Goal: Task Accomplishment & Management: Manage account settings

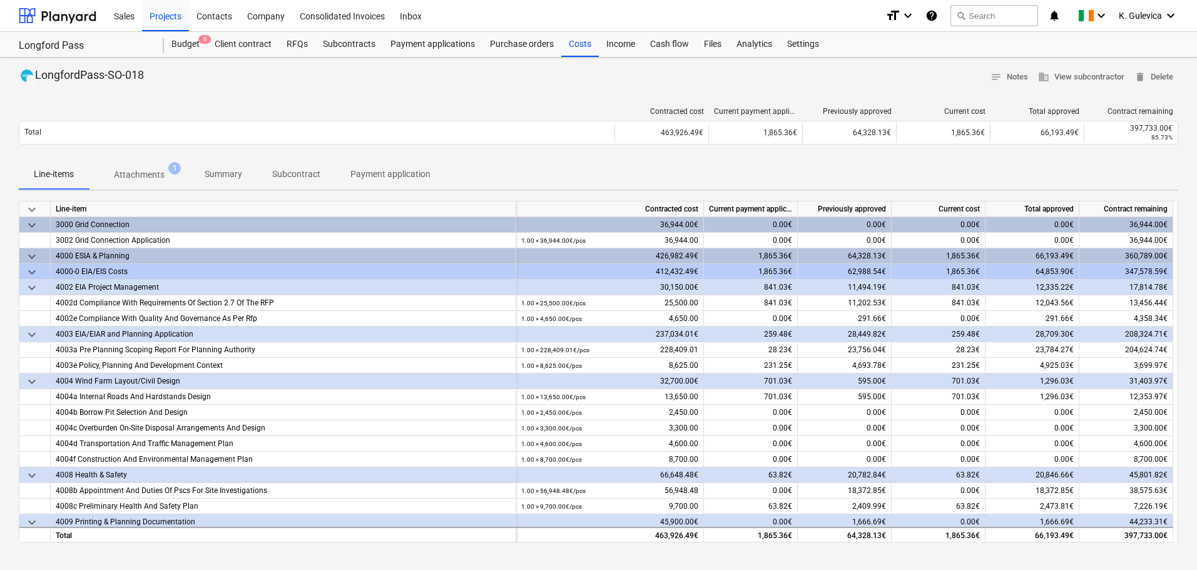
click at [218, 173] on p "Summary" at bounding box center [224, 174] width 38 height 13
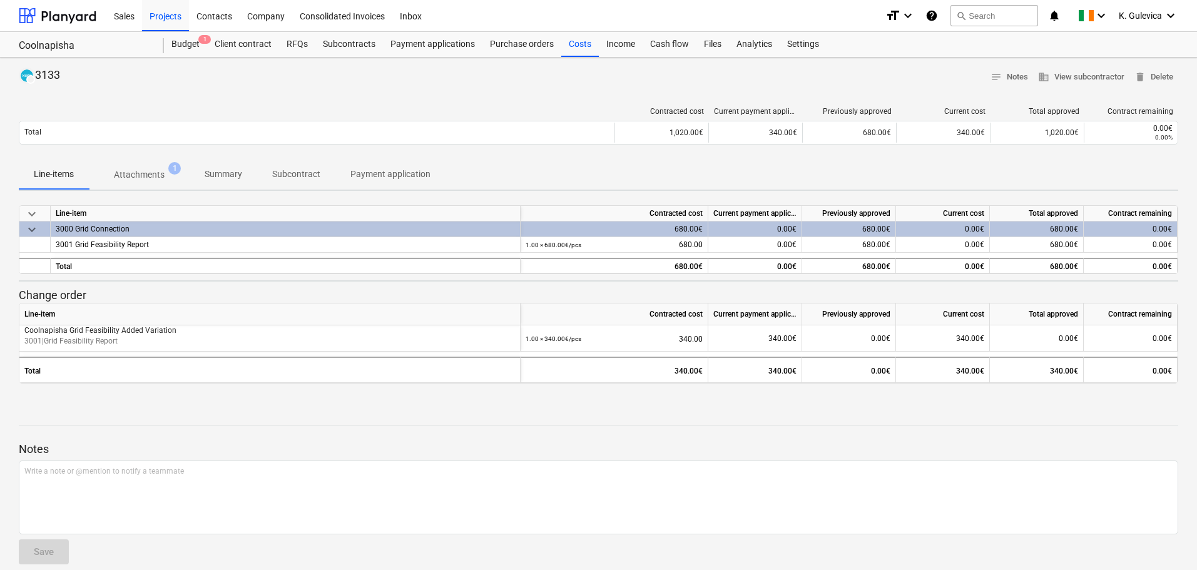
click at [229, 171] on p "Summary" at bounding box center [224, 174] width 38 height 13
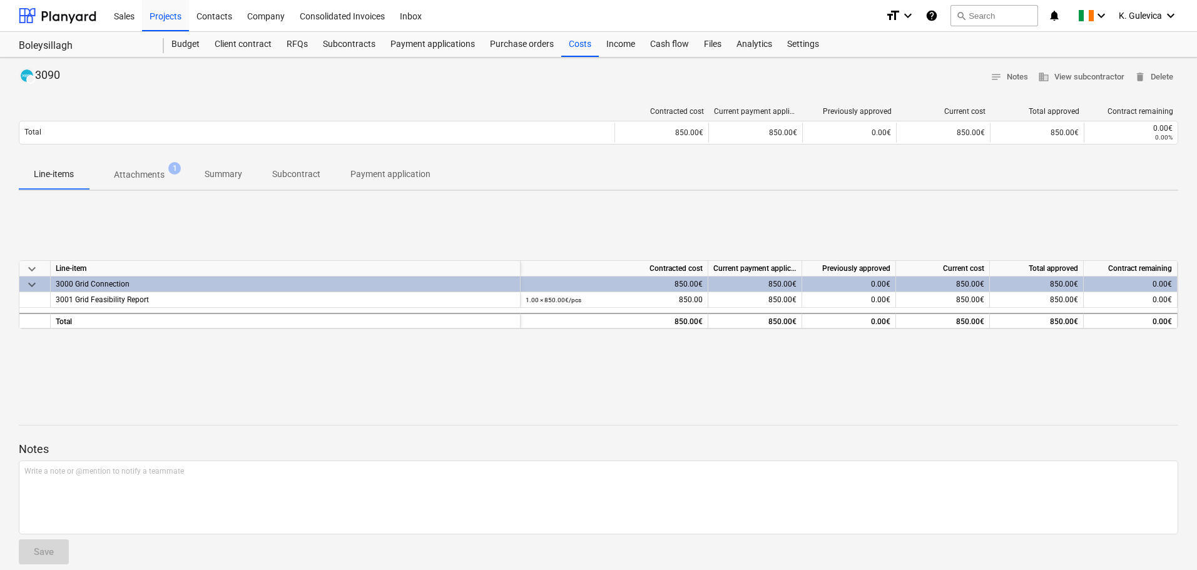
click at [217, 176] on p "Summary" at bounding box center [224, 174] width 38 height 13
click at [581, 45] on div "Costs" at bounding box center [580, 44] width 38 height 25
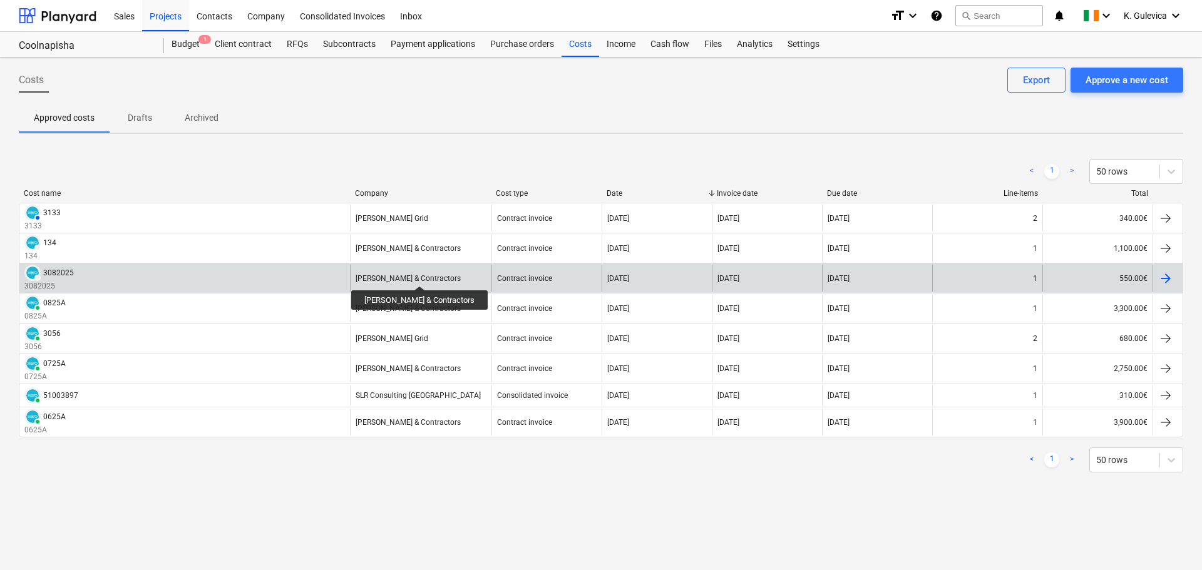
click at [414, 275] on div "John Murphy & Contractors" at bounding box center [407, 278] width 105 height 9
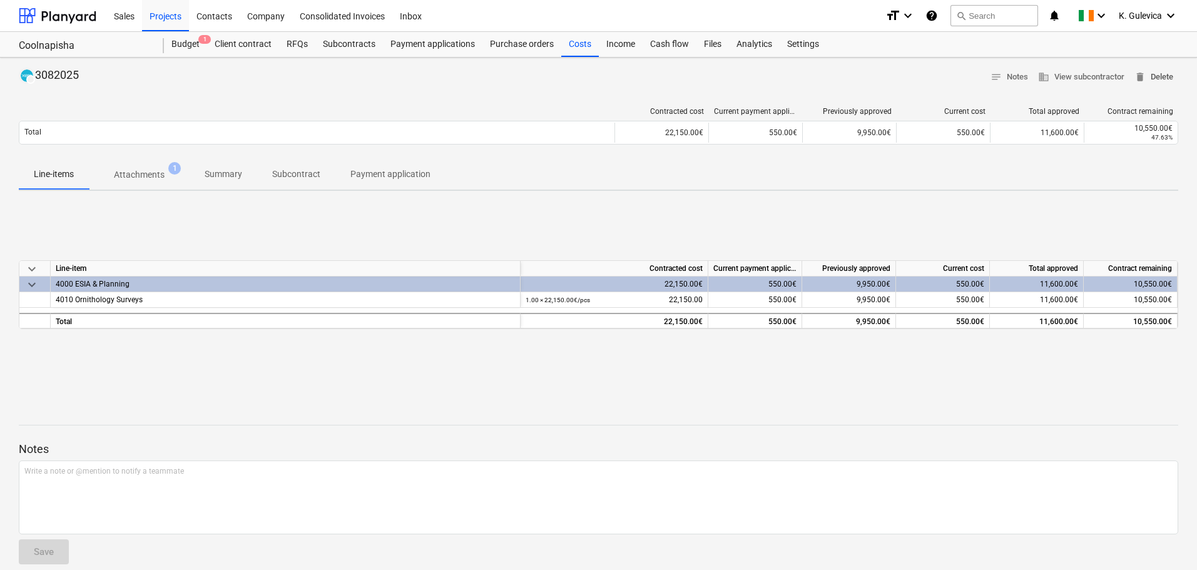
click at [1155, 76] on span "delete Delete" at bounding box center [1154, 77] width 39 height 14
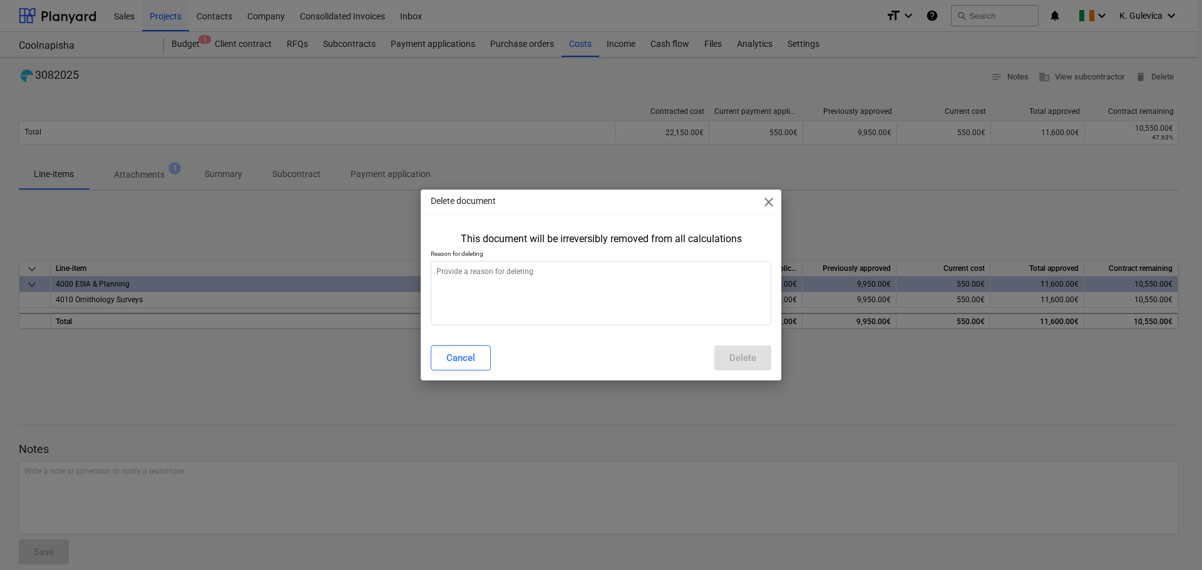
type textarea "x"
click at [618, 300] on textarea at bounding box center [601, 293] width 340 height 64
type textarea "w"
type textarea "x"
type textarea "wr"
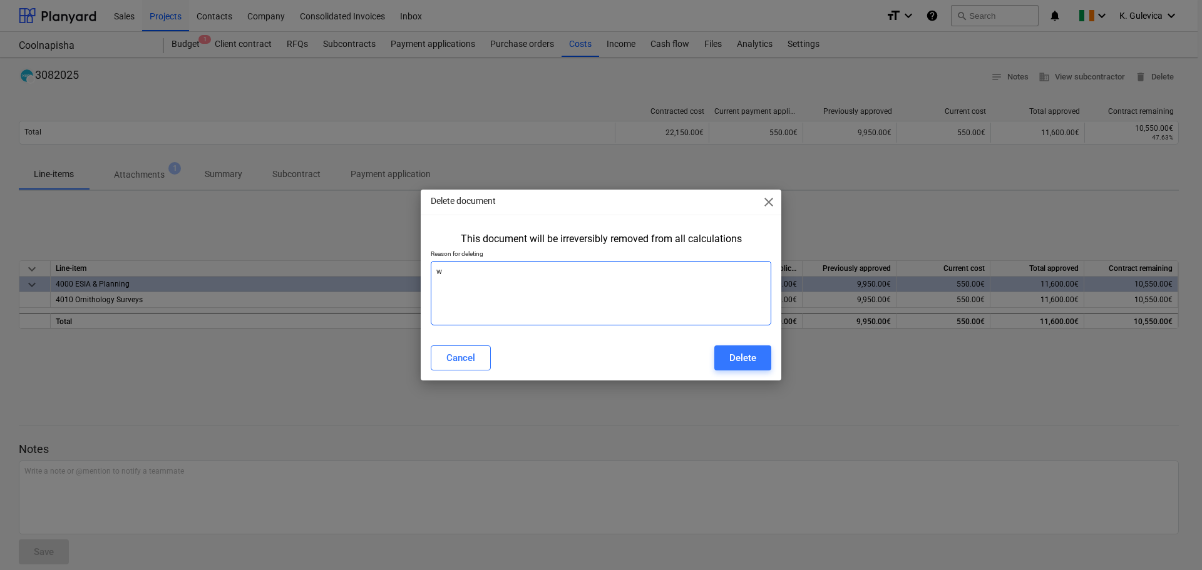
type textarea "x"
type textarea "wro"
type textarea "x"
type textarea "wron"
type textarea "x"
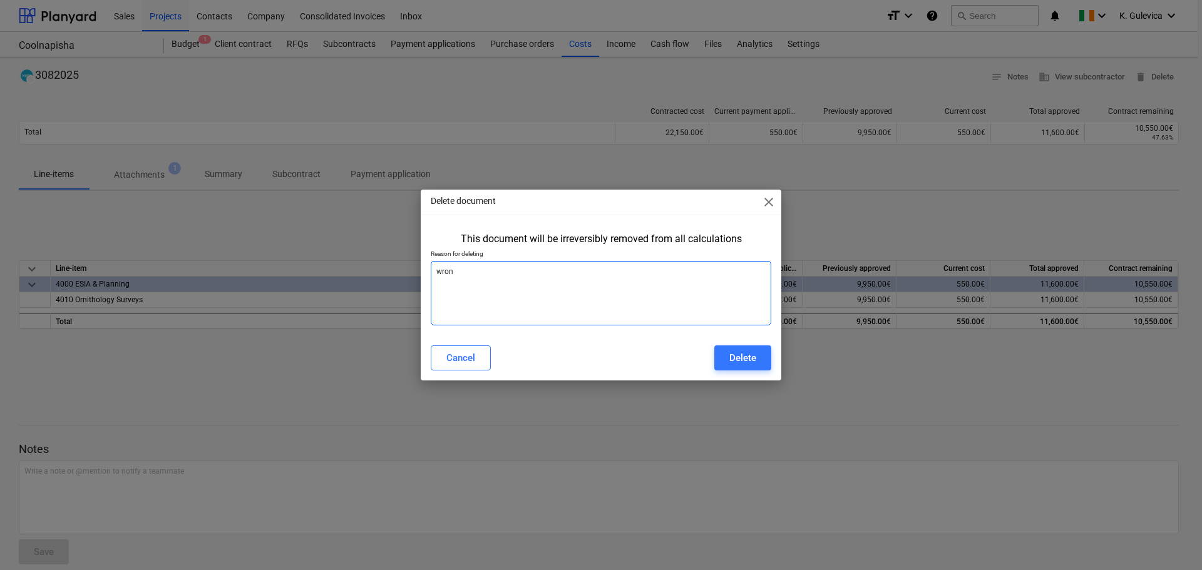
type textarea "wrong"
type textarea "x"
type textarea "wrong"
click at [747, 357] on div "Delete" at bounding box center [742, 358] width 27 height 16
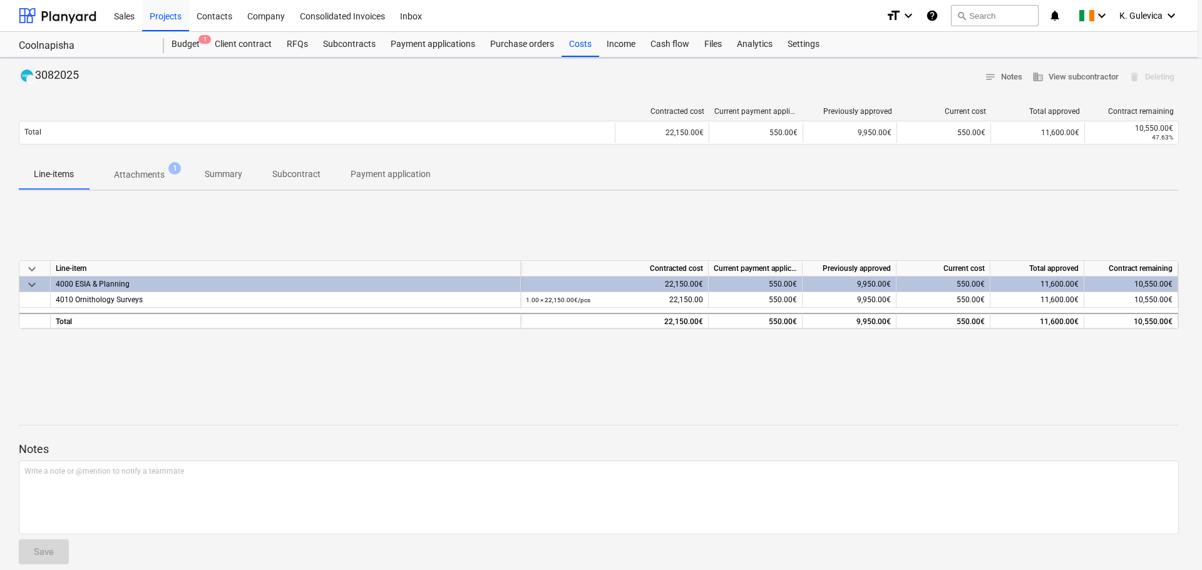
type textarea "x"
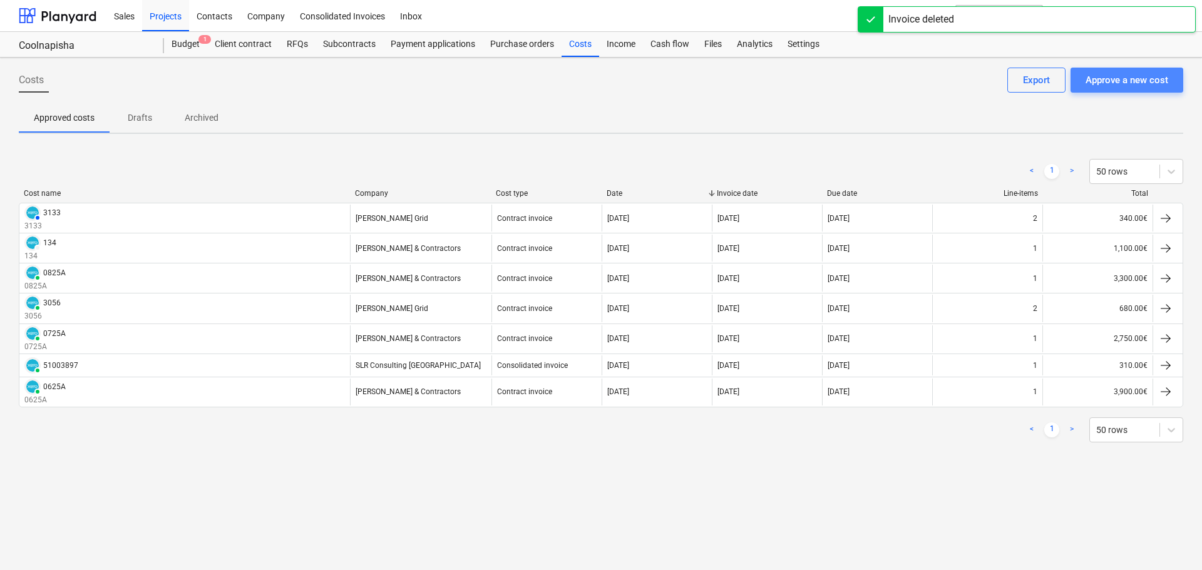
click at [1153, 78] on div "Approve a new cost" at bounding box center [1126, 80] width 83 height 16
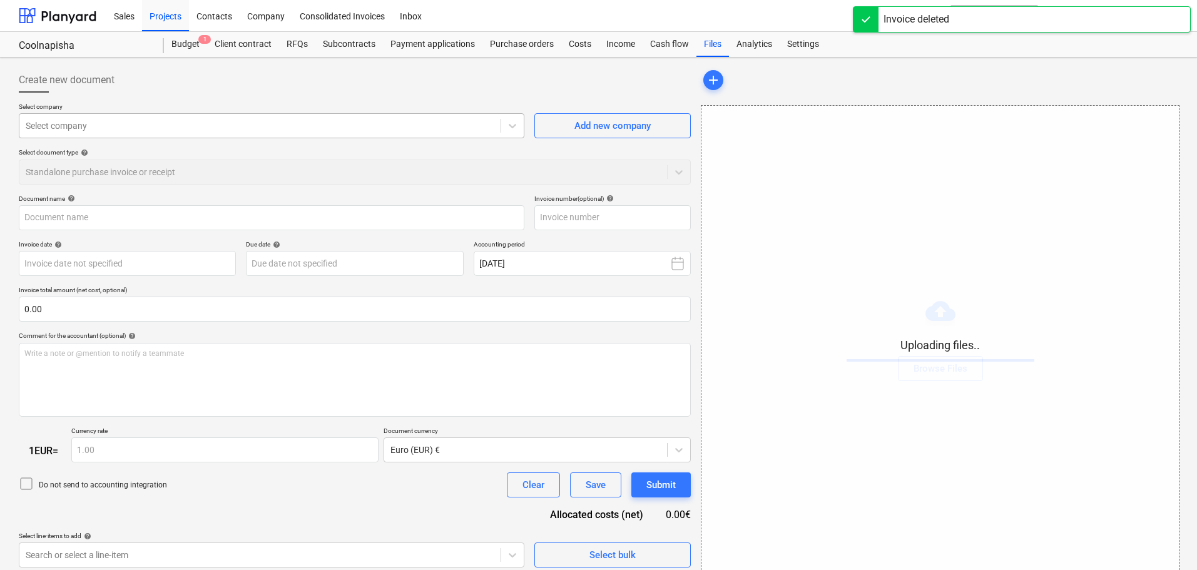
click at [279, 124] on div at bounding box center [260, 126] width 469 height 13
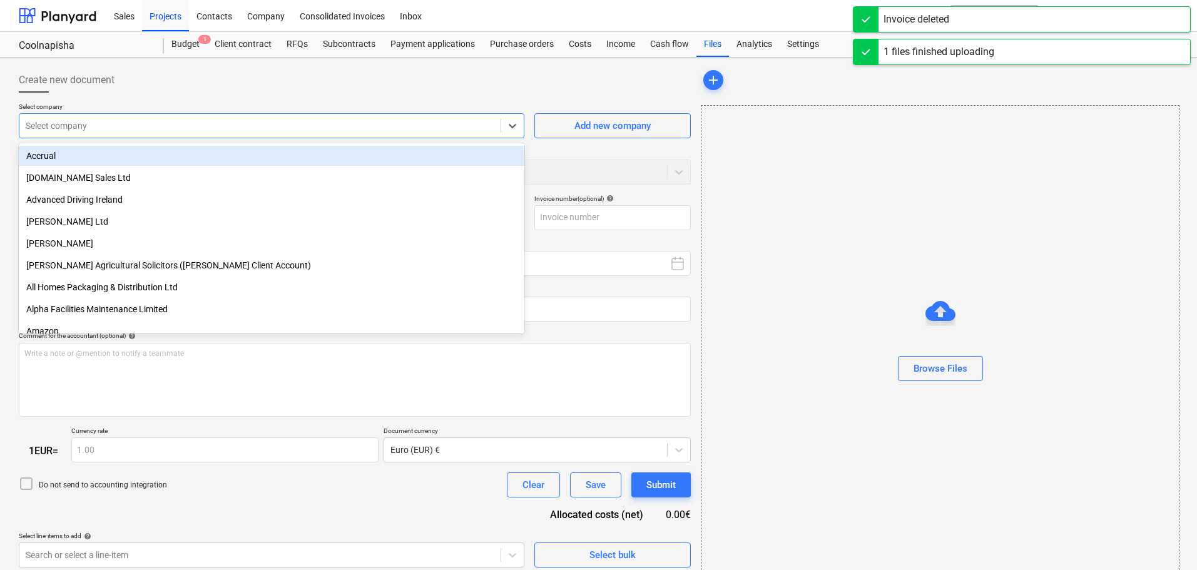
type input "Inv_308_2025_.pdf"
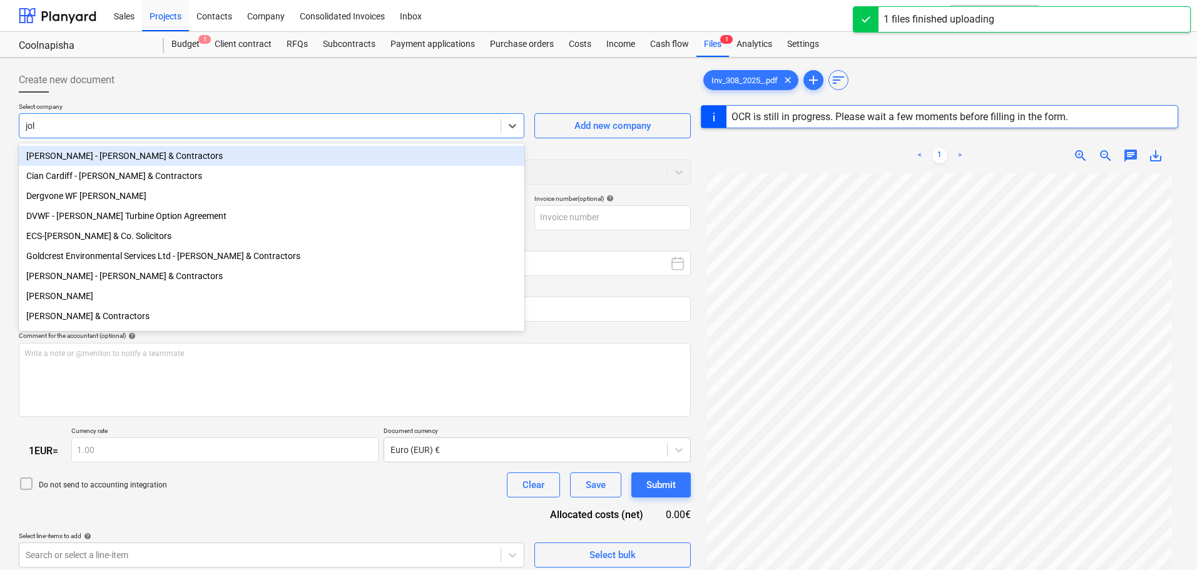
type input "john"
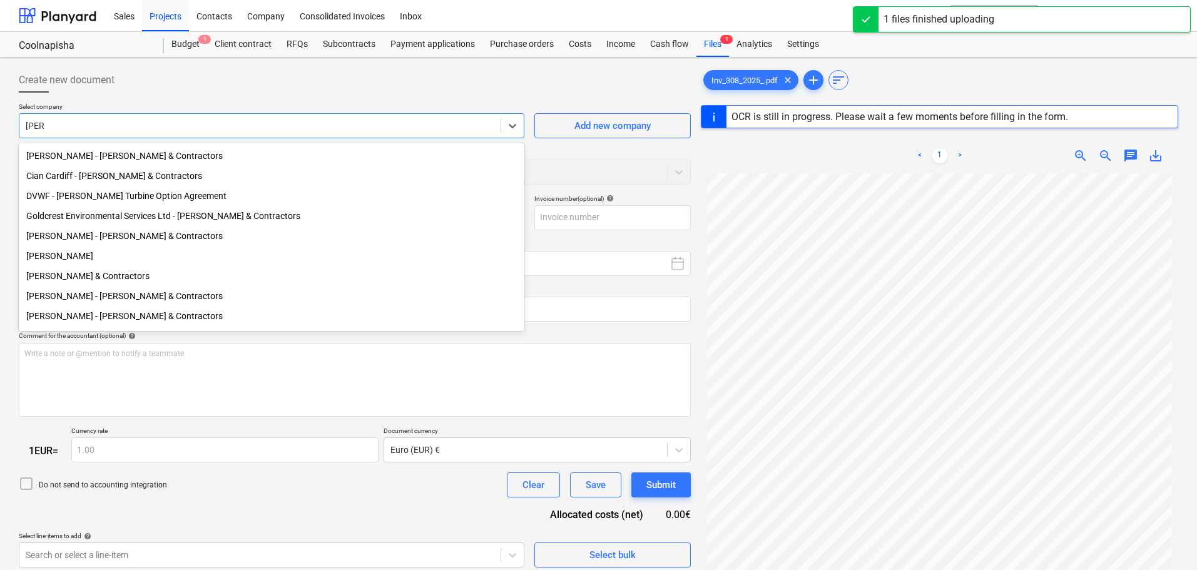
type input "3082025"
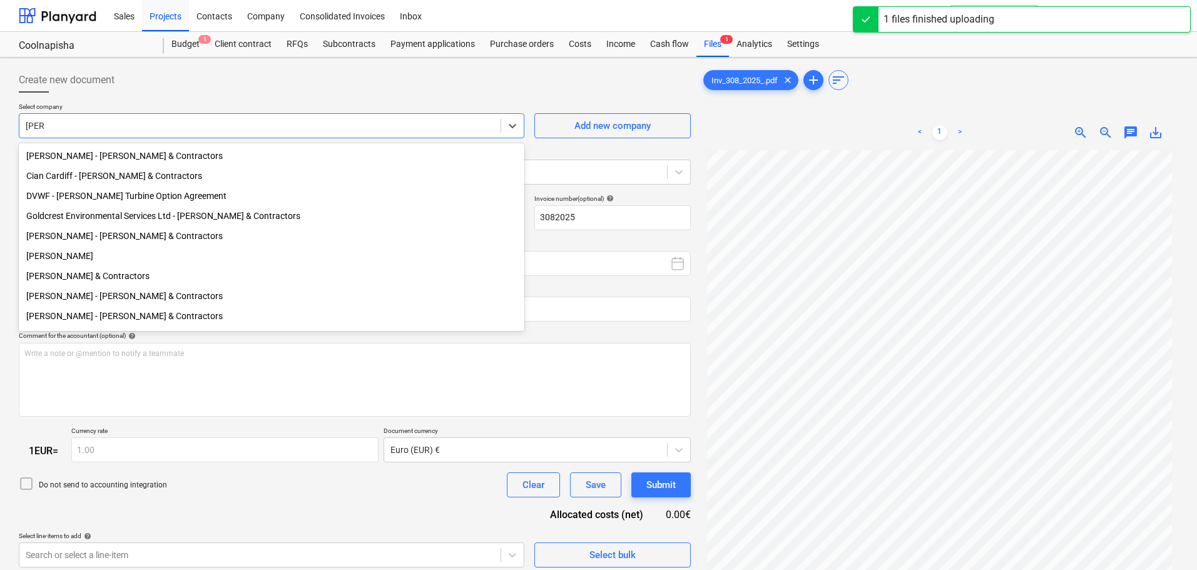
click at [89, 278] on div "John Murphy & Contractors" at bounding box center [272, 276] width 506 height 20
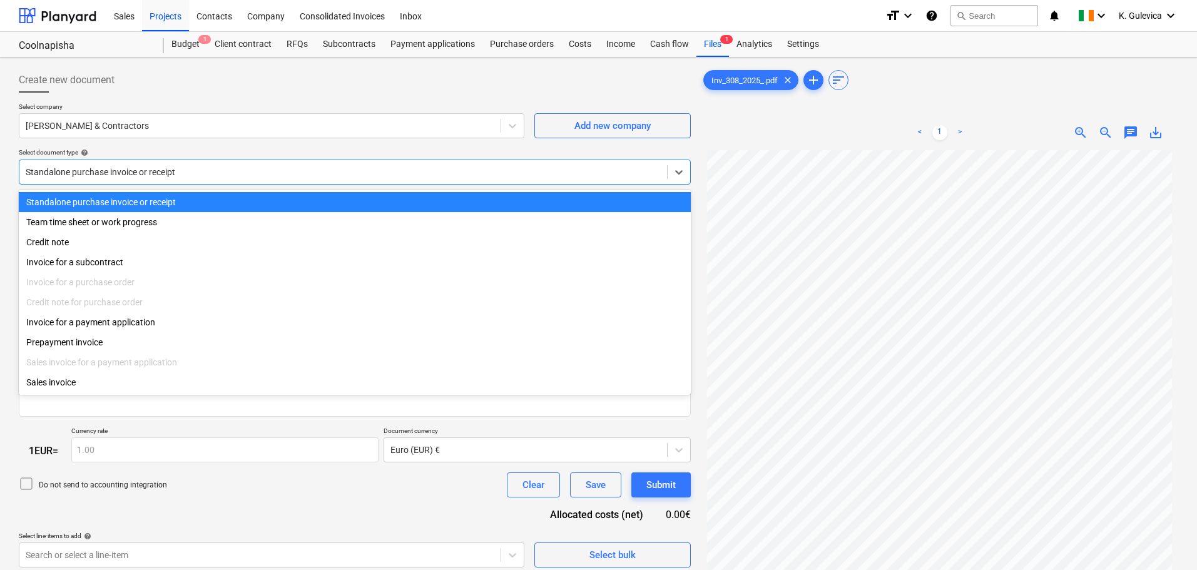
click at [248, 173] on div at bounding box center [343, 172] width 635 height 13
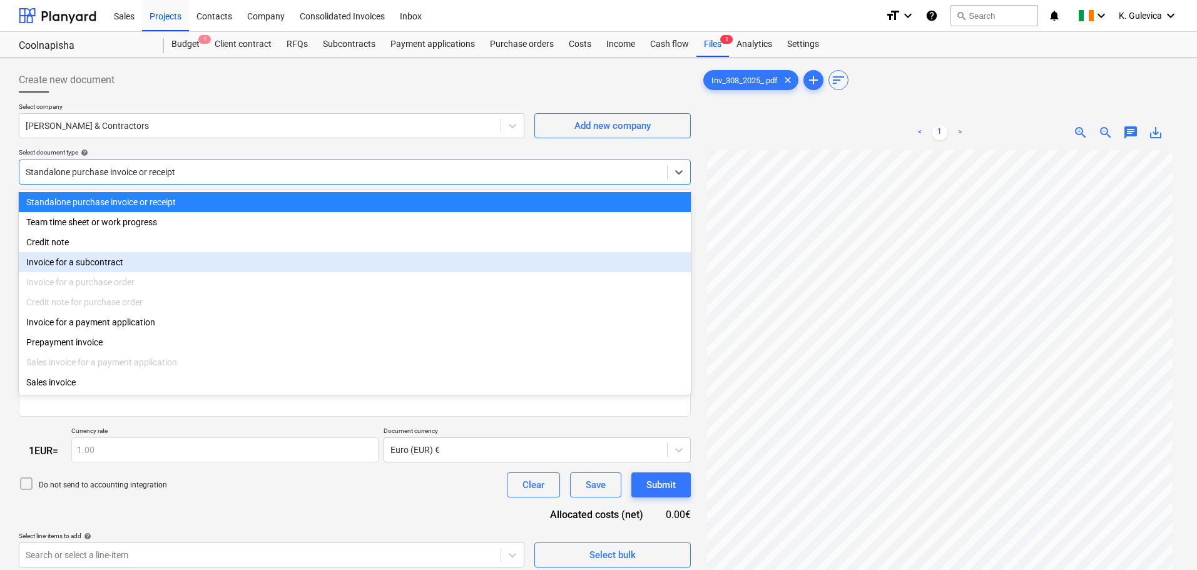
click at [84, 265] on div "Invoice for a subcontract" at bounding box center [355, 262] width 672 height 20
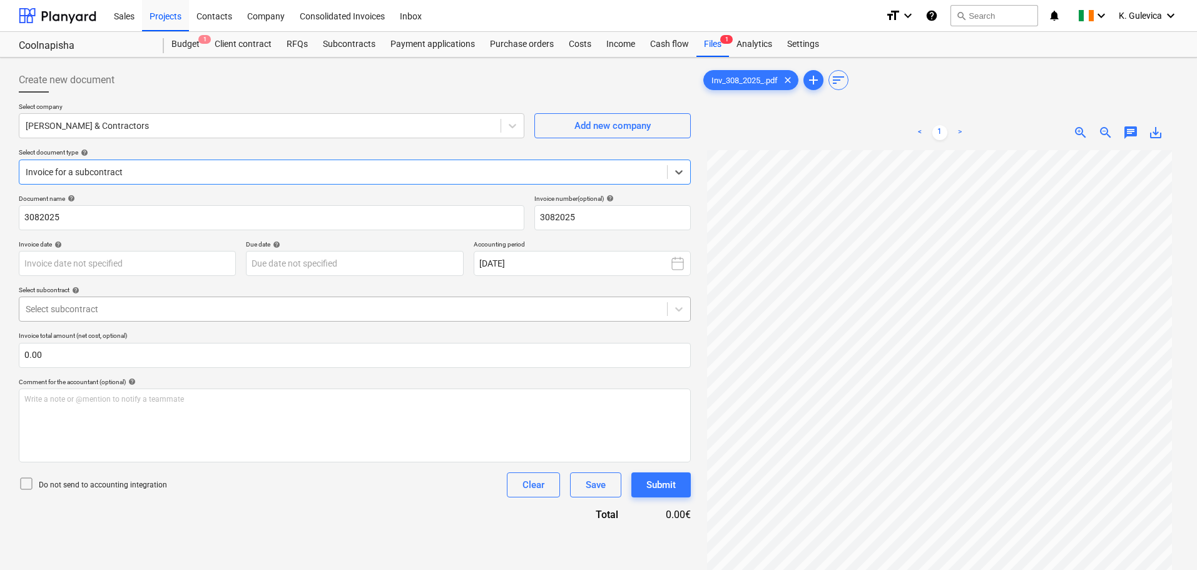
click at [175, 312] on div at bounding box center [343, 309] width 635 height 13
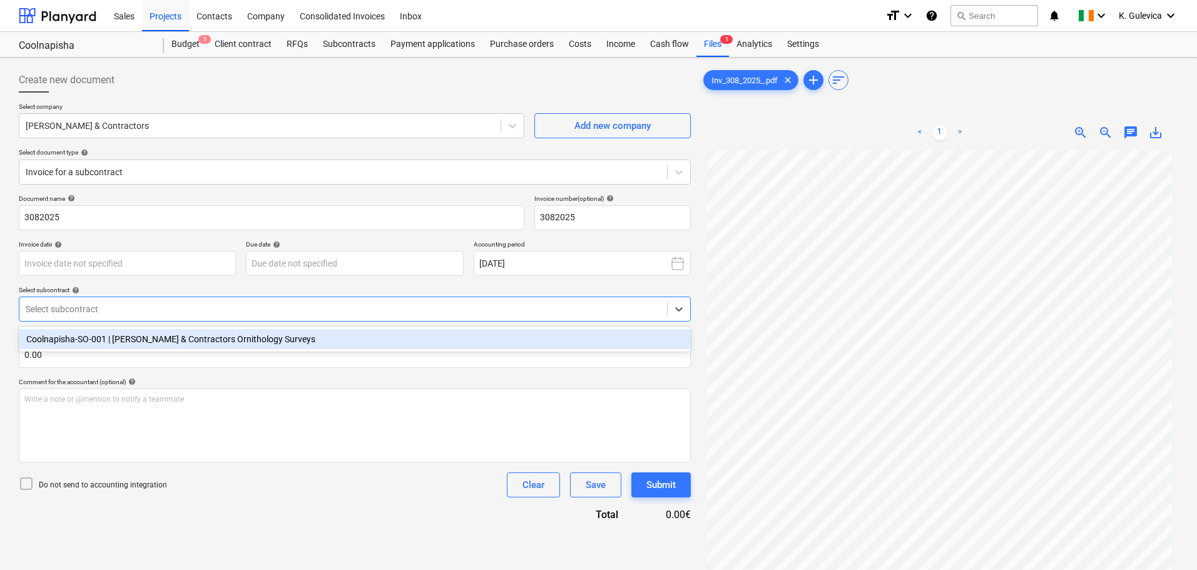
click at [173, 340] on div "Coolnapisha-SO-001 | John Murphy & Contractors Ornithology Surveys" at bounding box center [355, 339] width 672 height 20
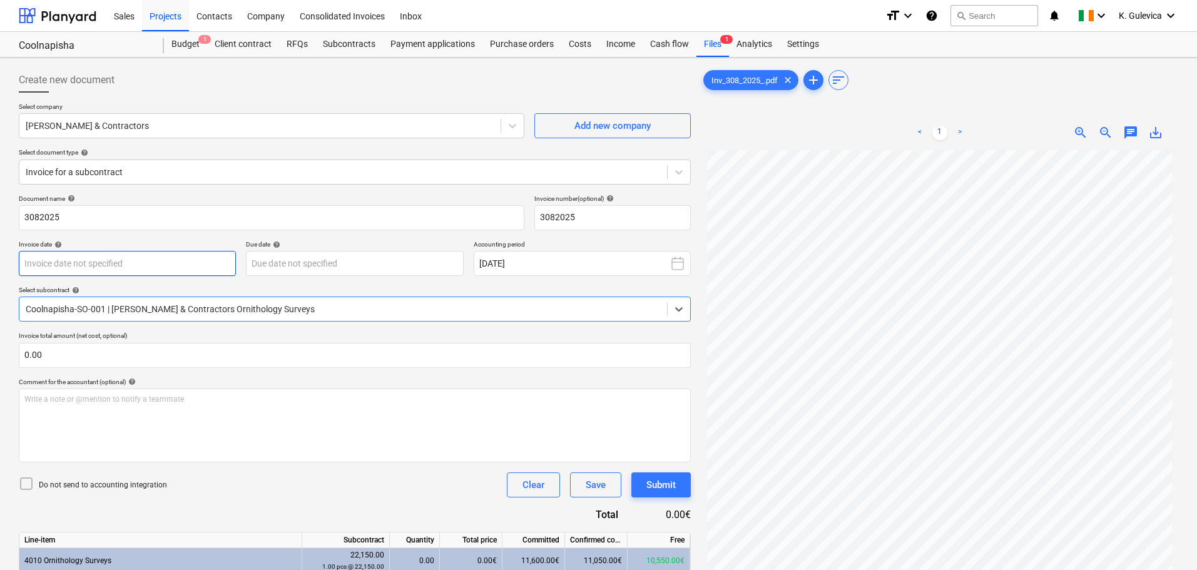
click at [171, 266] on body "Sales Projects Contacts Company Consolidated Invoices Inbox format_size keyboar…" at bounding box center [598, 285] width 1197 height 570
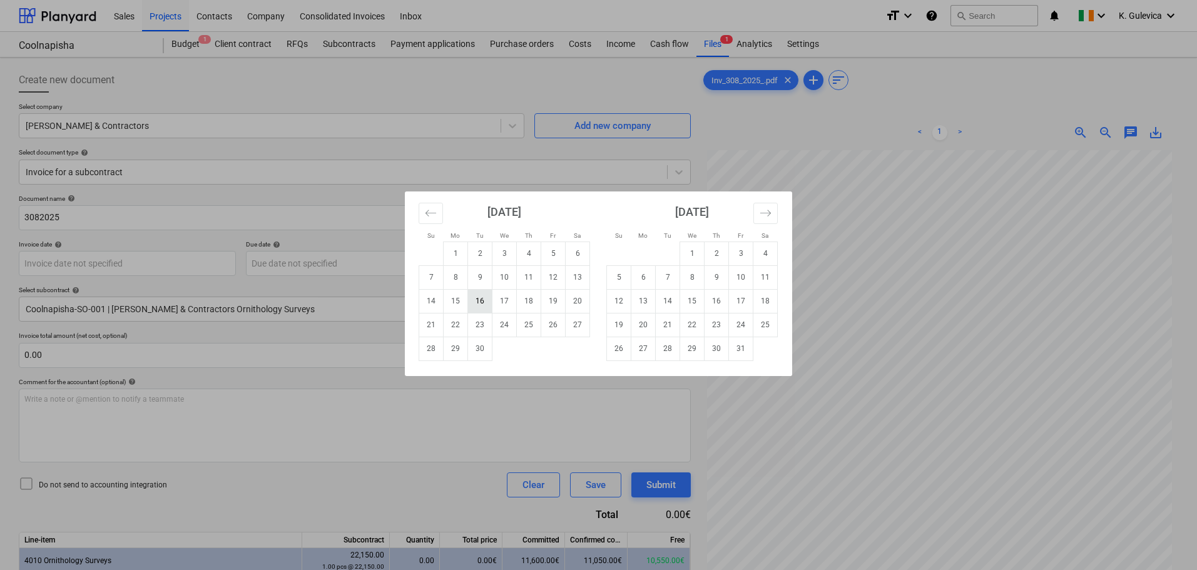
click at [476, 295] on td "16" at bounding box center [480, 301] width 24 height 24
type input "16 Sep 2025"
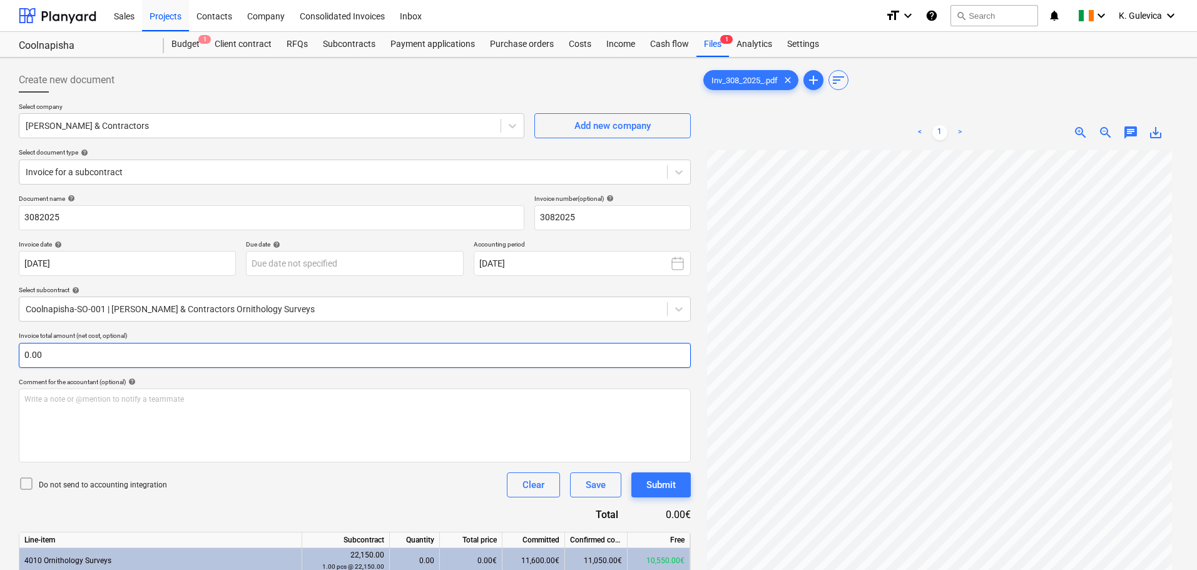
scroll to position [126, 0]
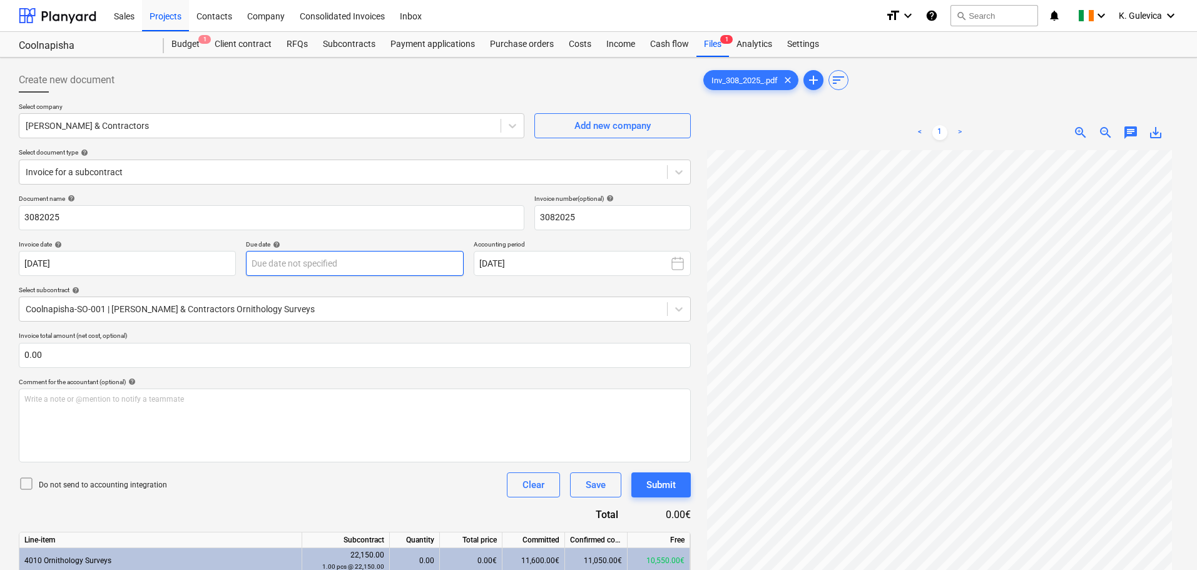
click at [390, 262] on body "Sales Projects Contacts Company Consolidated Invoices Inbox format_size keyboar…" at bounding box center [598, 285] width 1197 height 570
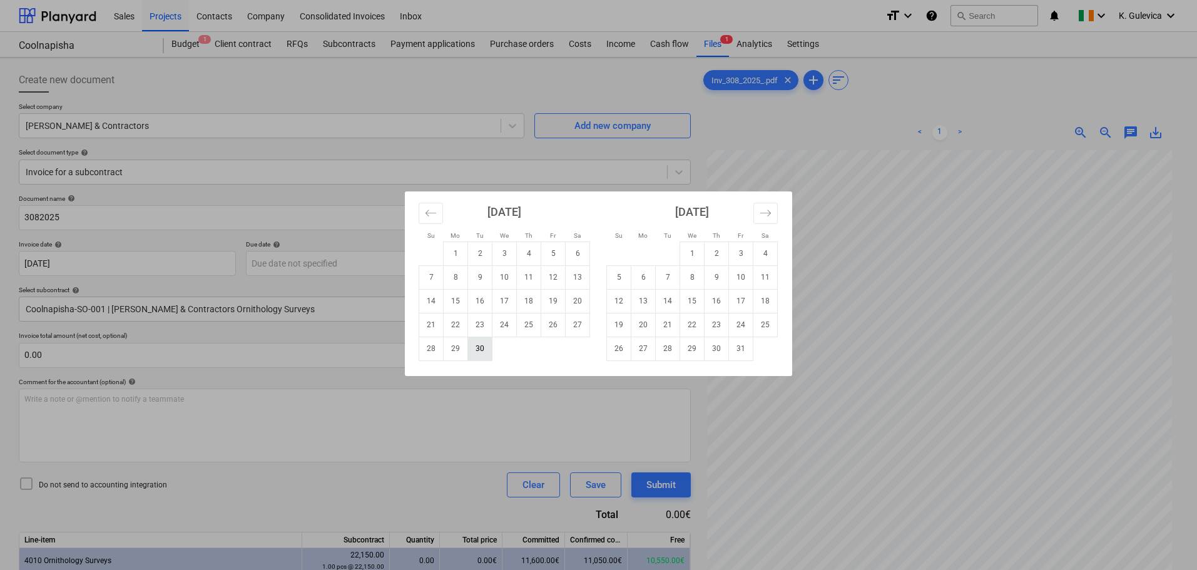
click at [483, 352] on td "30" at bounding box center [480, 349] width 24 height 24
type input "30 Sep 2025"
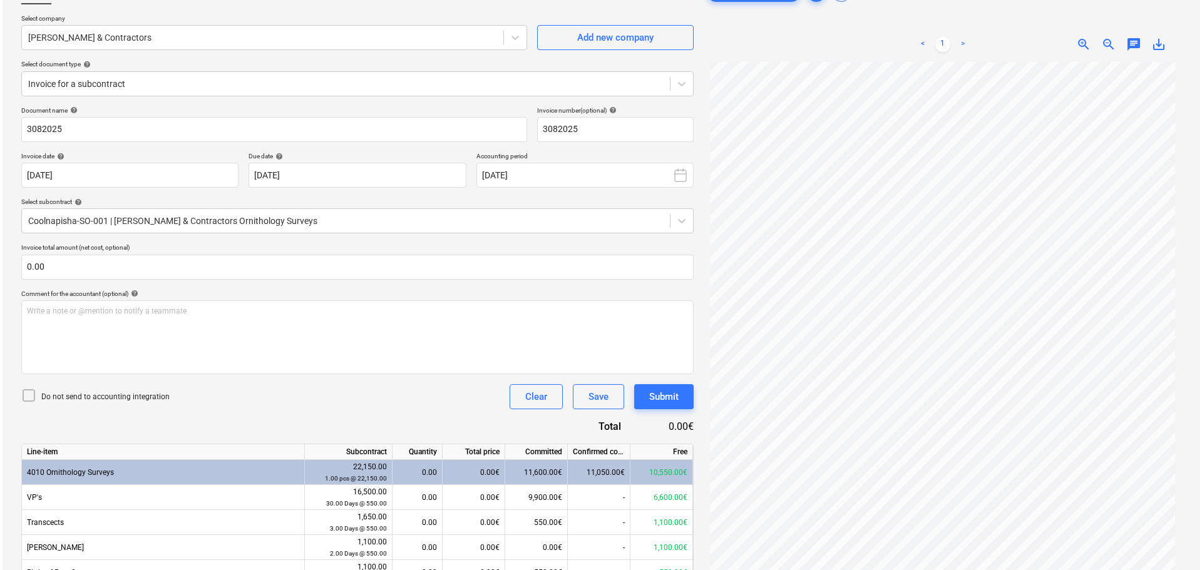
scroll to position [179, 0]
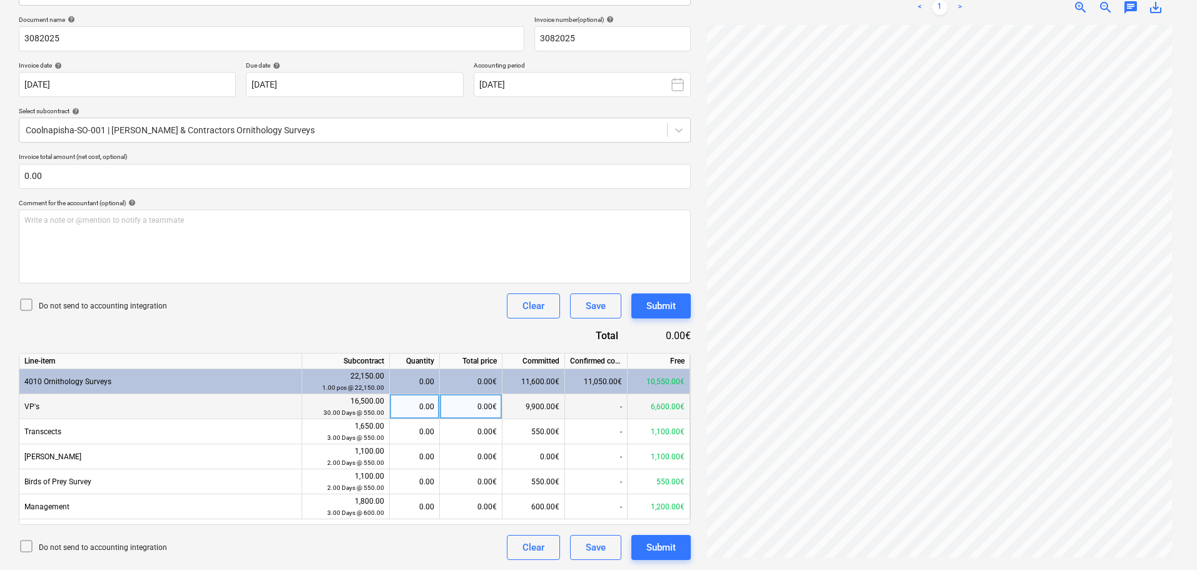
click at [424, 408] on div "0.00" at bounding box center [414, 406] width 39 height 25
type input "3"
click at [422, 399] on div "3.00" at bounding box center [414, 406] width 39 height 25
type input "2"
click at [670, 546] on div "Submit" at bounding box center [661, 547] width 29 height 16
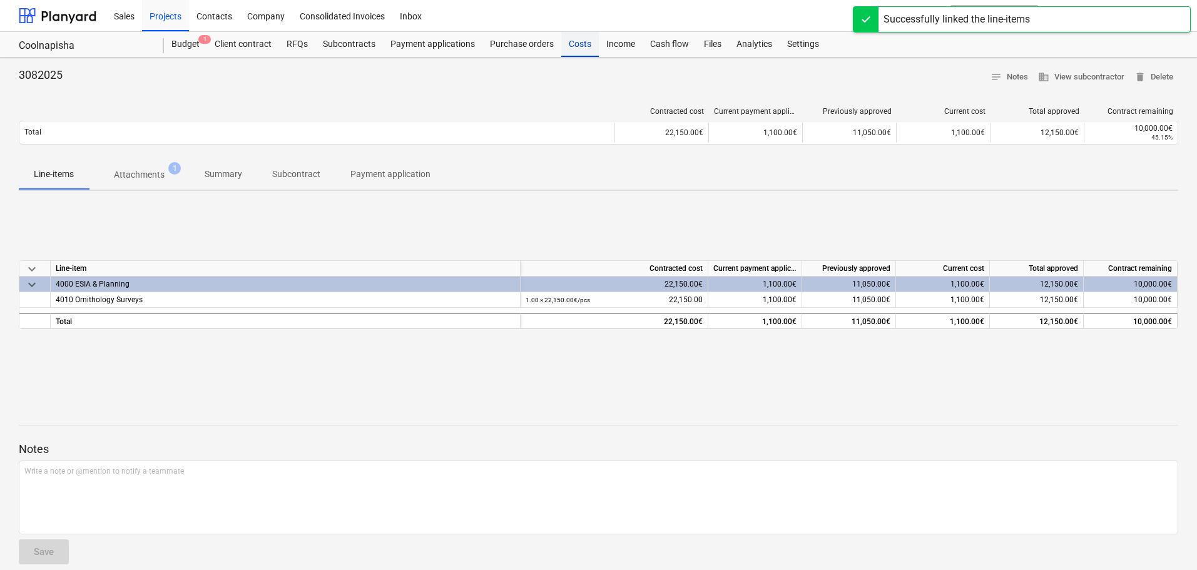
click at [579, 55] on div "Costs" at bounding box center [580, 44] width 38 height 25
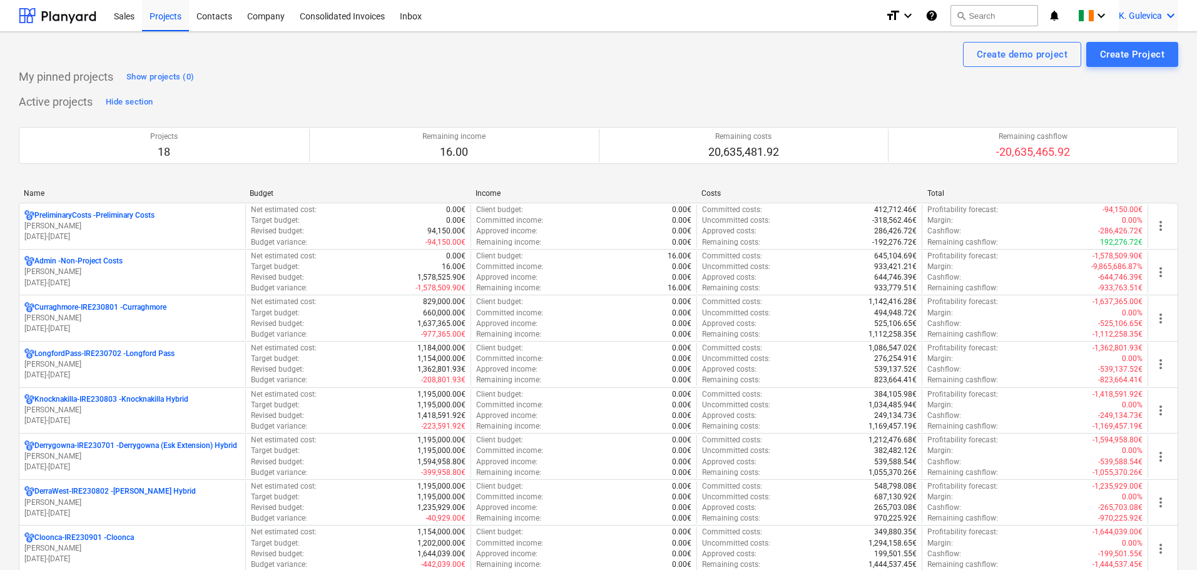
click at [1148, 11] on span "K. Gulevica" at bounding box center [1140, 16] width 43 height 10
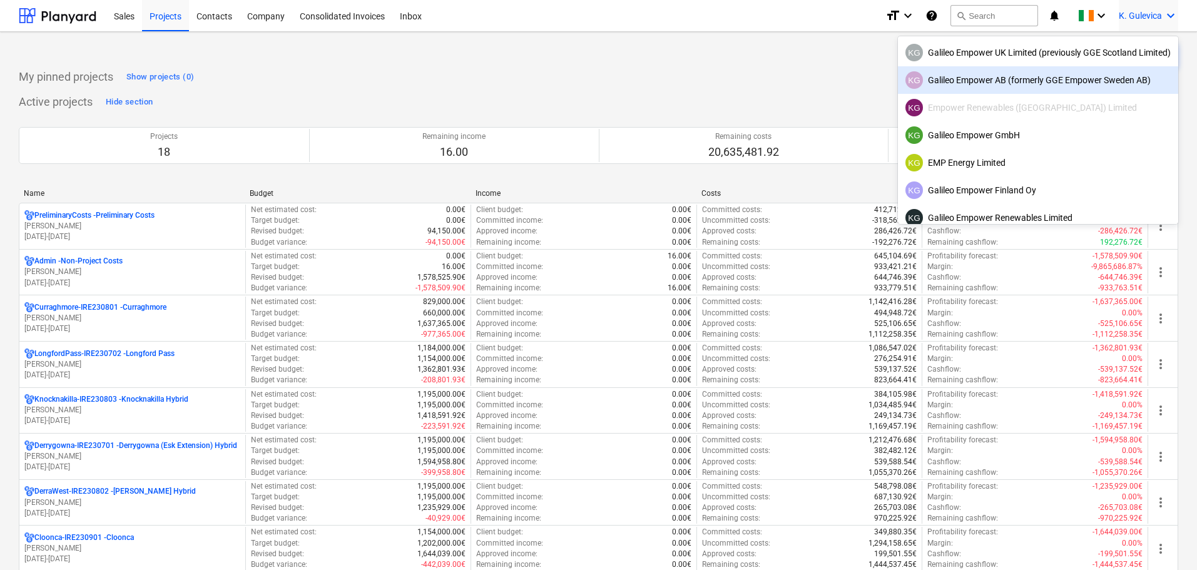
click at [981, 89] on div "KG Galileo Empower AB (formerly GGE Empower Sweden AB)" at bounding box center [1038, 80] width 280 height 28
